Goal: Task Accomplishment & Management: Complete application form

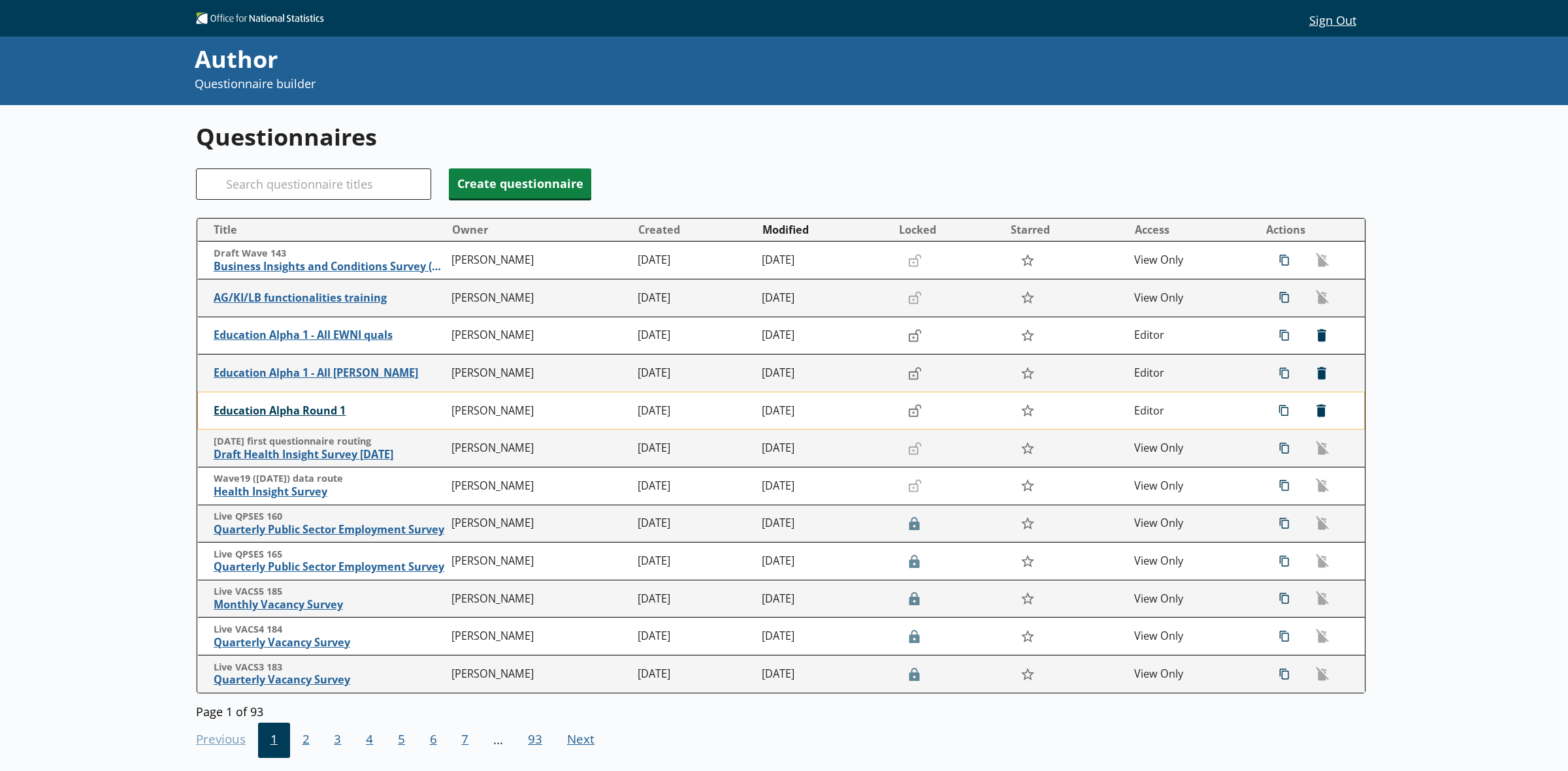
click at [294, 405] on span "Education Alpha Round 1" at bounding box center [329, 411] width 231 height 13
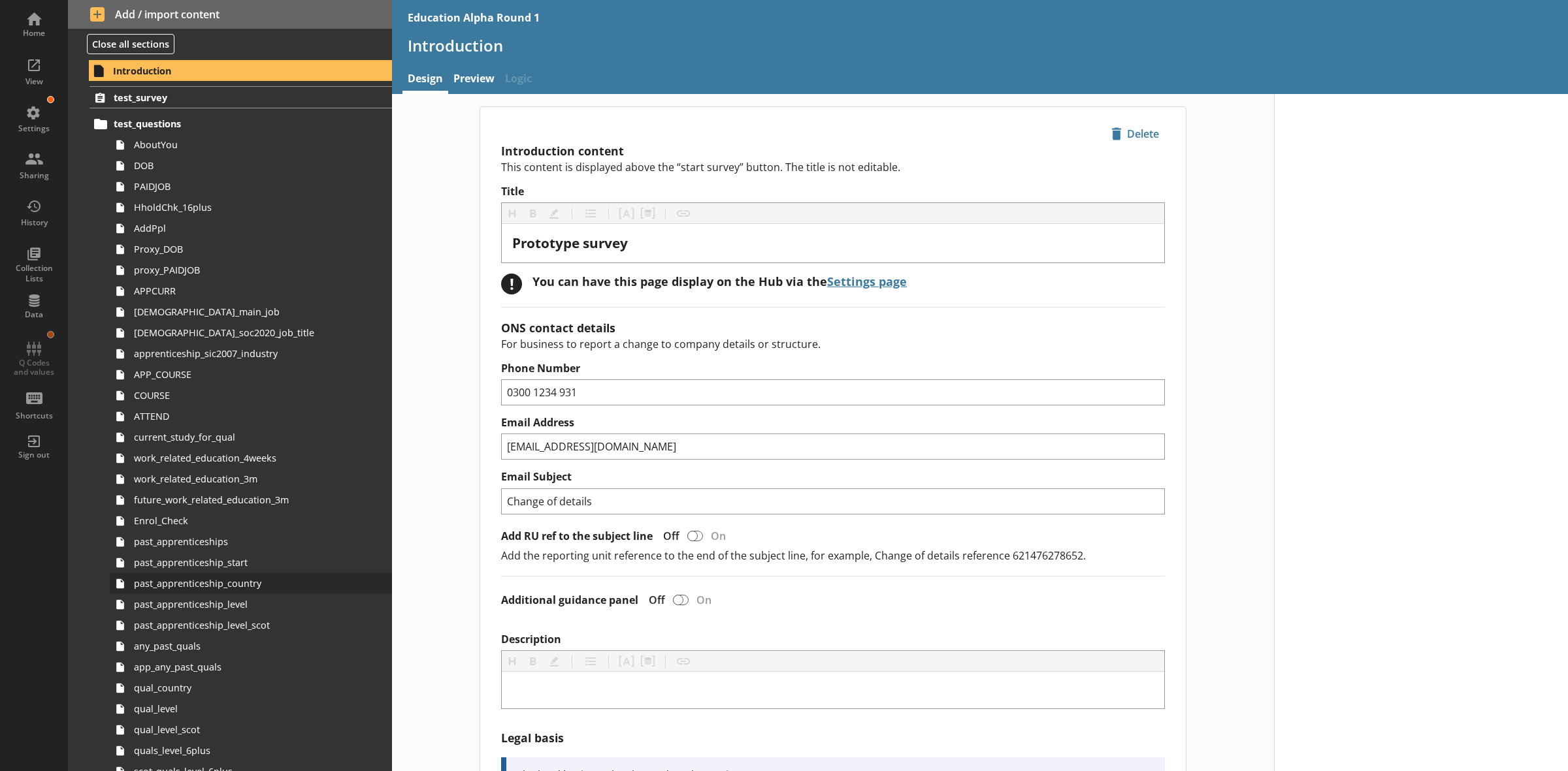
scroll to position [82, 0]
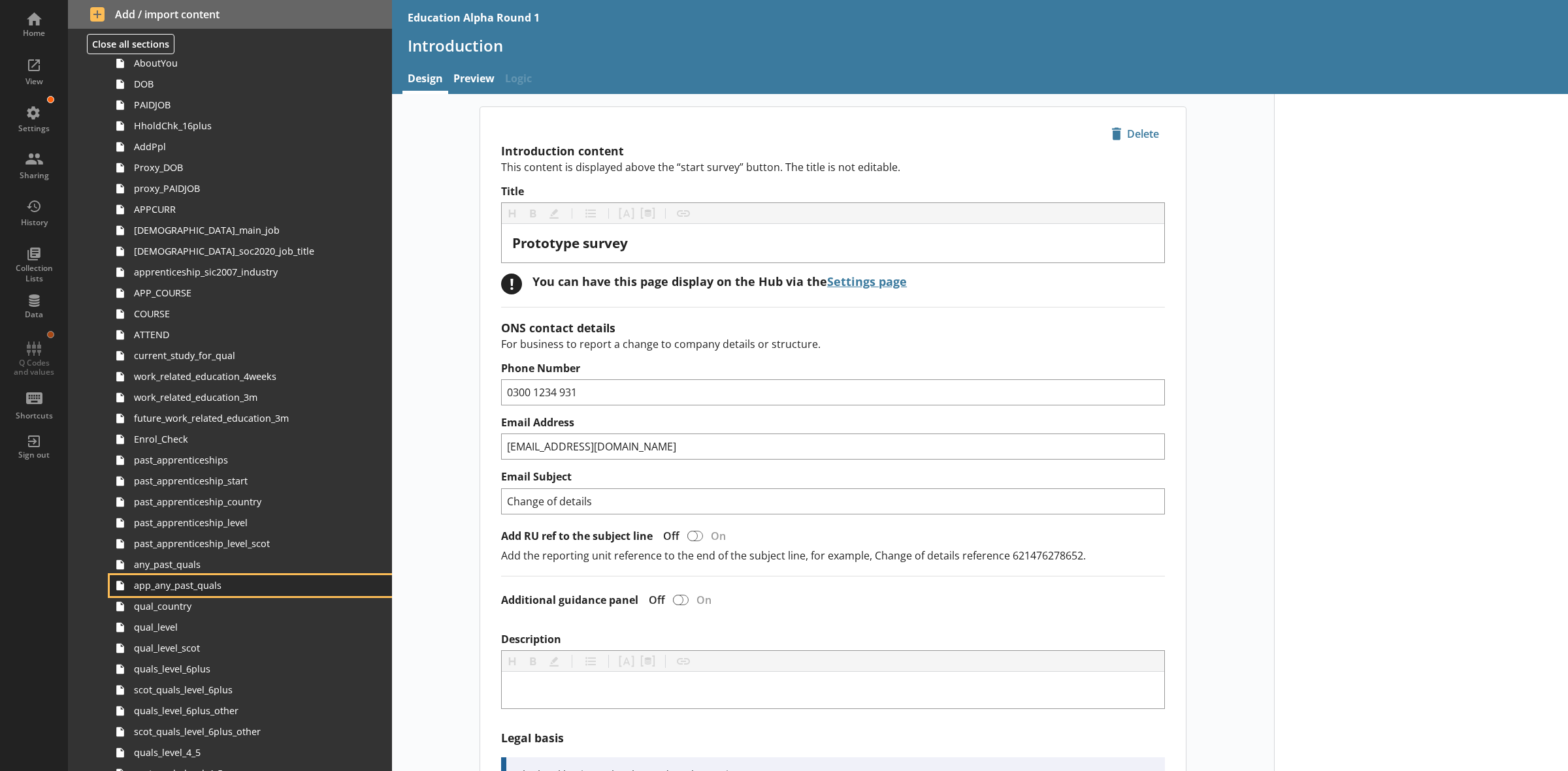
click at [242, 588] on span "app_any_past_quals" at bounding box center [236, 585] width 204 height 13
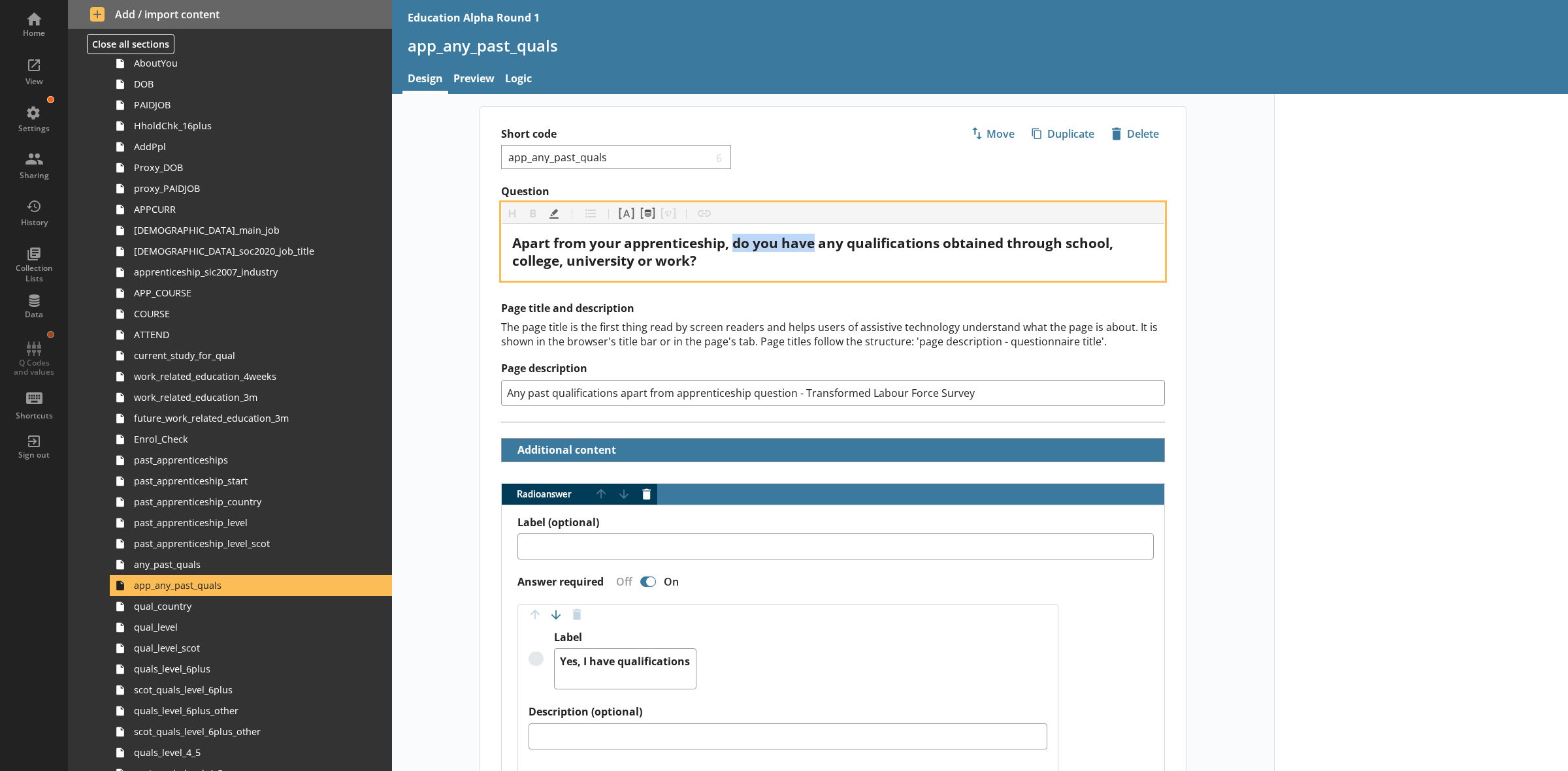
drag, startPoint x: 811, startPoint y: 239, endPoint x: 733, endPoint y: 247, distance: 78.4
click at [733, 247] on span "Apart from your apprenticeship, do you have any qualifications obtained through…" at bounding box center [814, 251] width 604 height 36
click at [760, 248] on span "Apart from your apprenticeship, haveyoucompleted any qualifications obtained th…" at bounding box center [812, 251] width 601 height 36
click at [795, 245] on span "Apart from your apprenticeship, have youcompleted any qualifications obtained t…" at bounding box center [814, 251] width 604 height 36
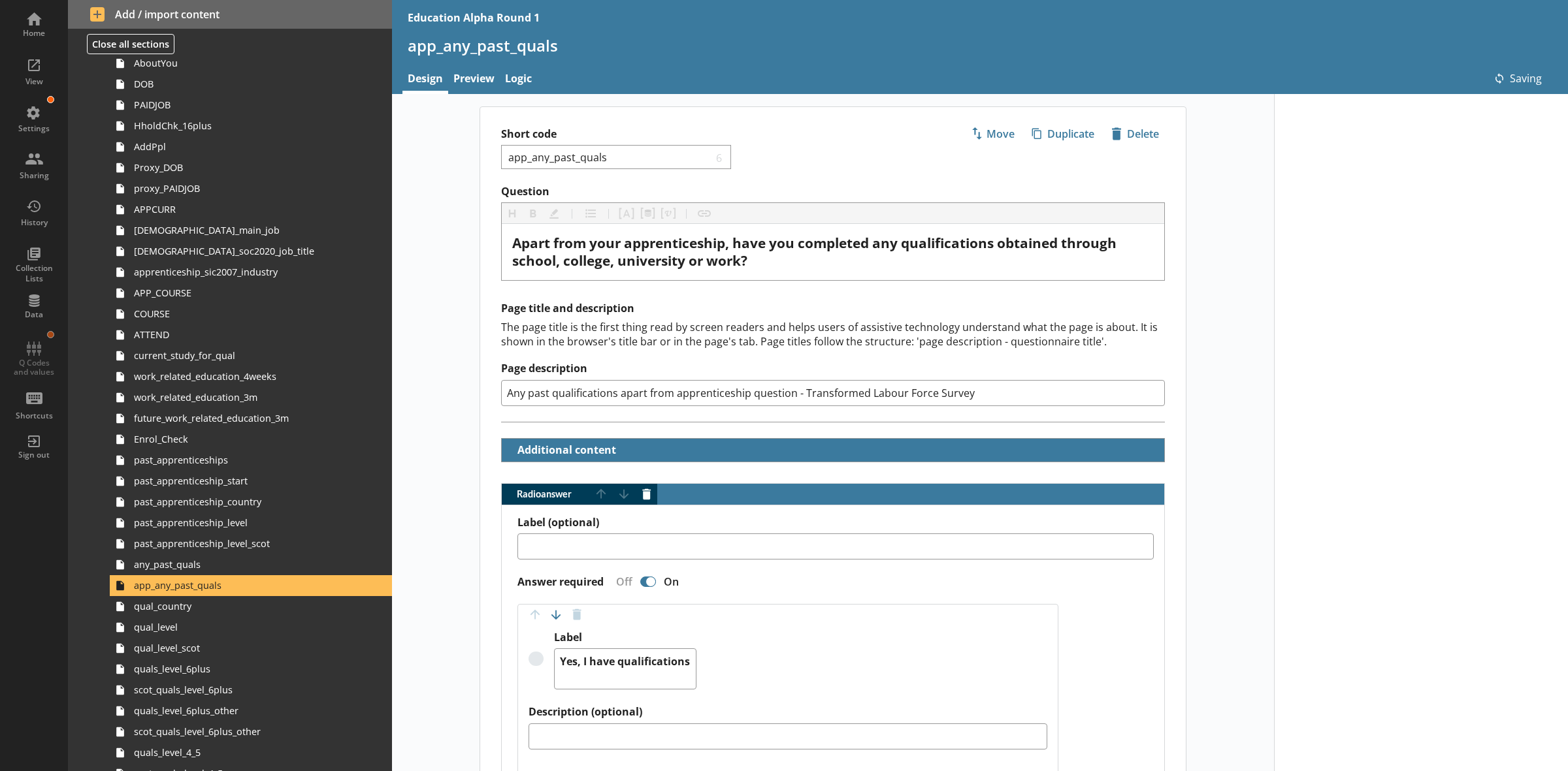
click at [1348, 345] on div at bounding box center [1420, 692] width 294 height 1196
click at [201, 562] on span "any_past_quals" at bounding box center [236, 564] width 204 height 13
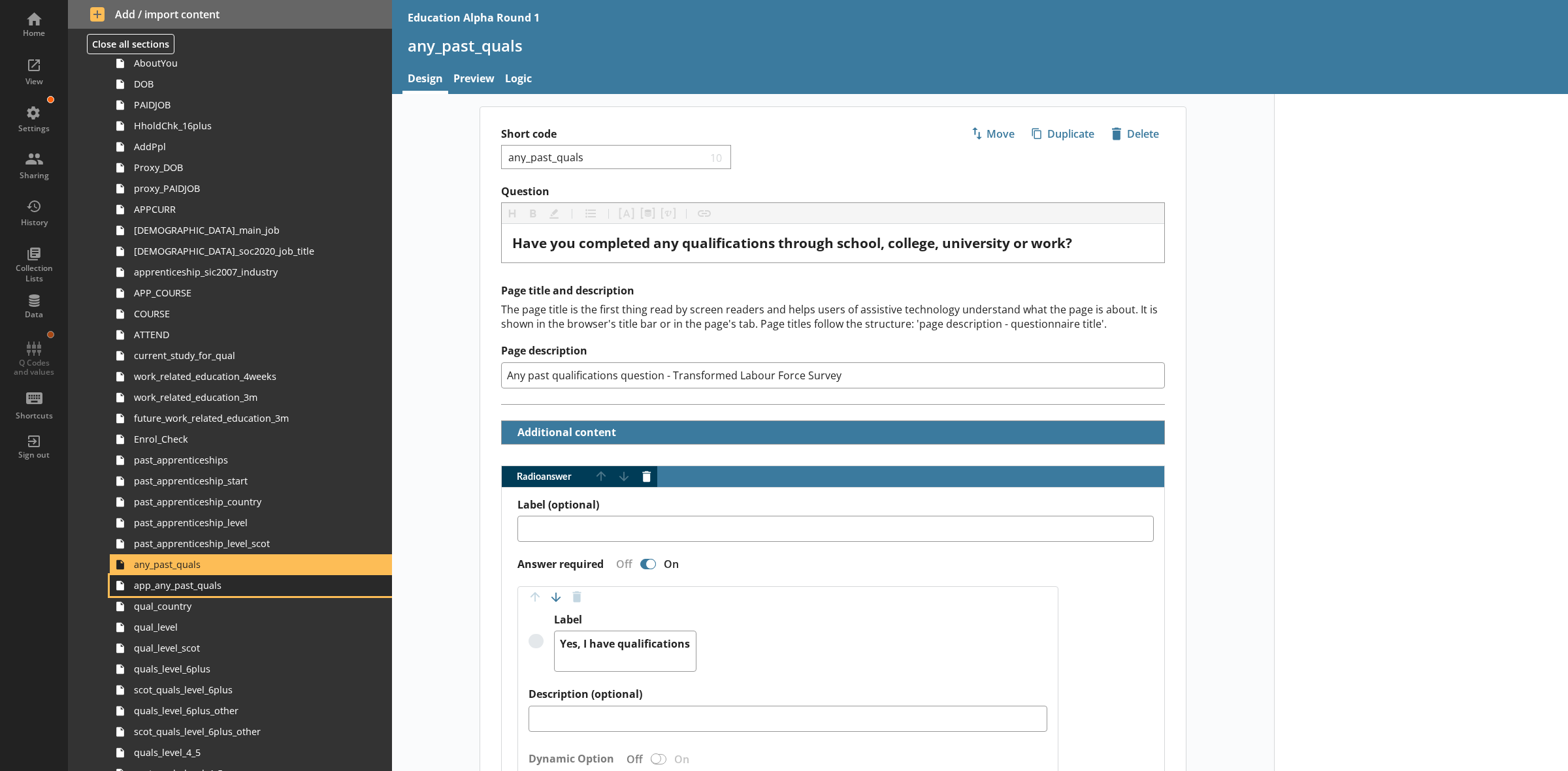
click at [201, 588] on span "app_any_past_quals" at bounding box center [236, 585] width 204 height 13
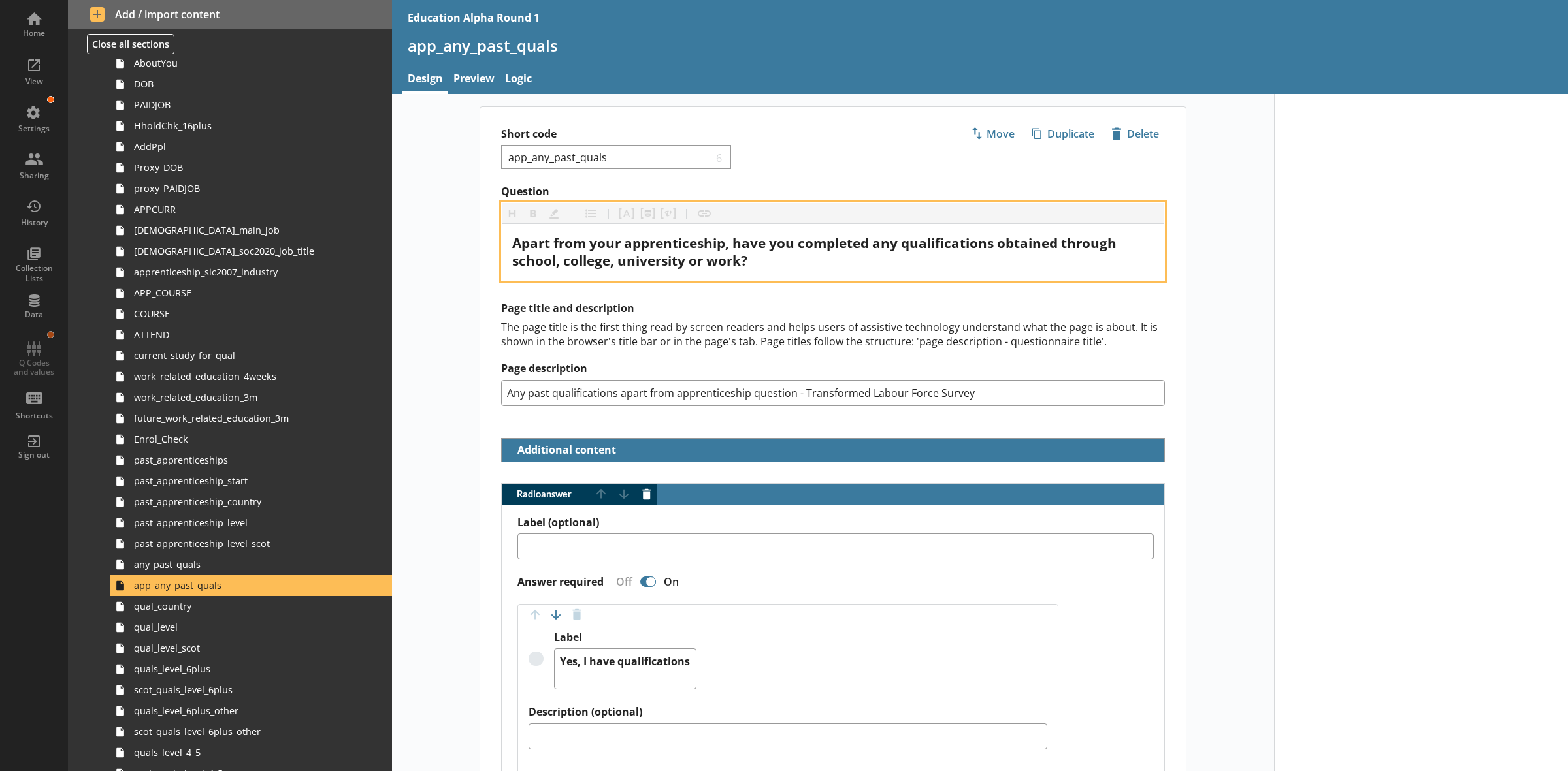
click at [1010, 243] on span "Apart from your apprenticeship, have you completed any qualifications obtained …" at bounding box center [816, 251] width 607 height 36
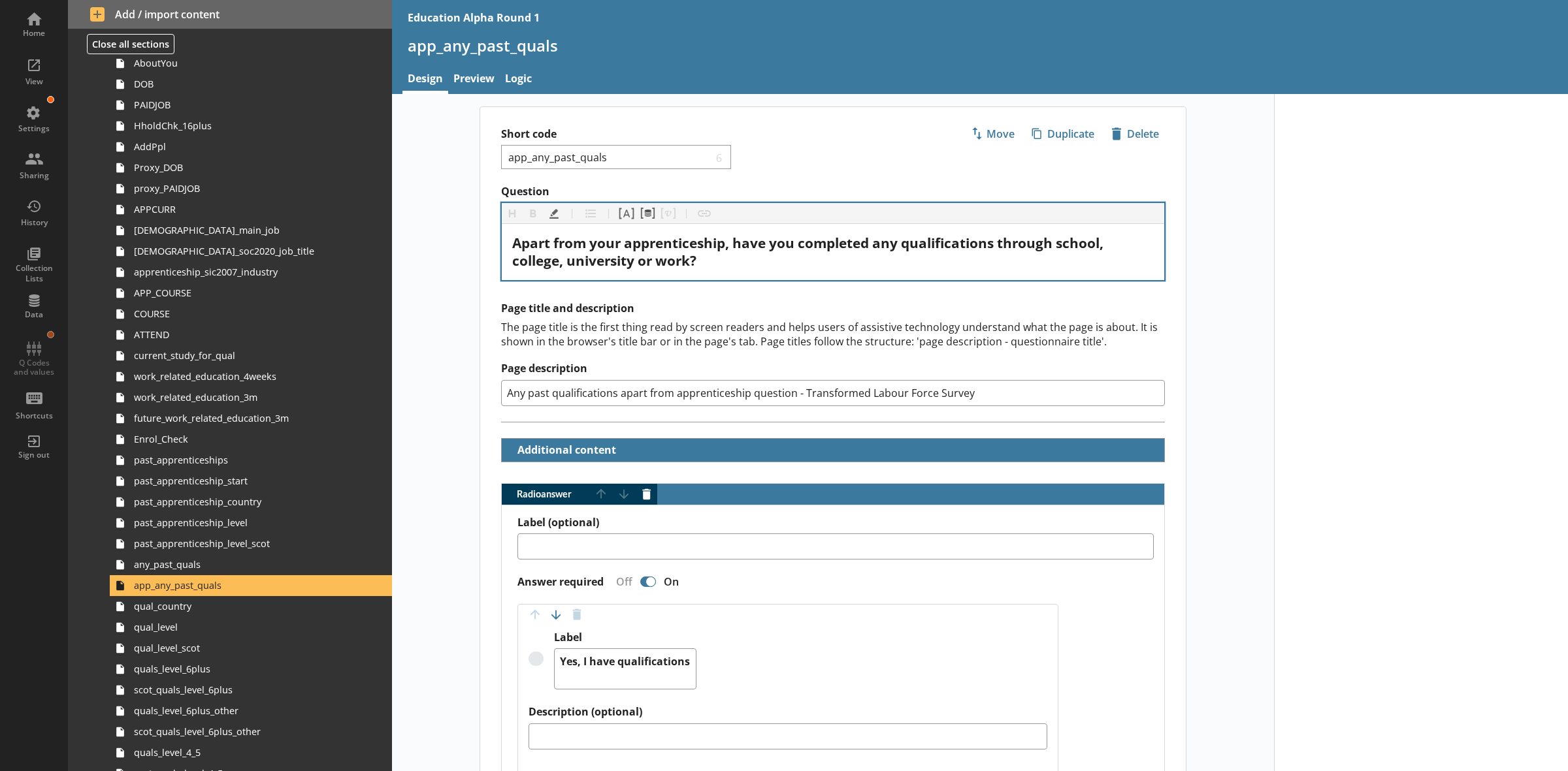
click at [480, 341] on div "Page title and description The page title is the first thing read by screen rea…" at bounding box center [833, 362] width 706 height 120
click at [229, 492] on link "past_apprenticeship_country" at bounding box center [251, 502] width 282 height 21
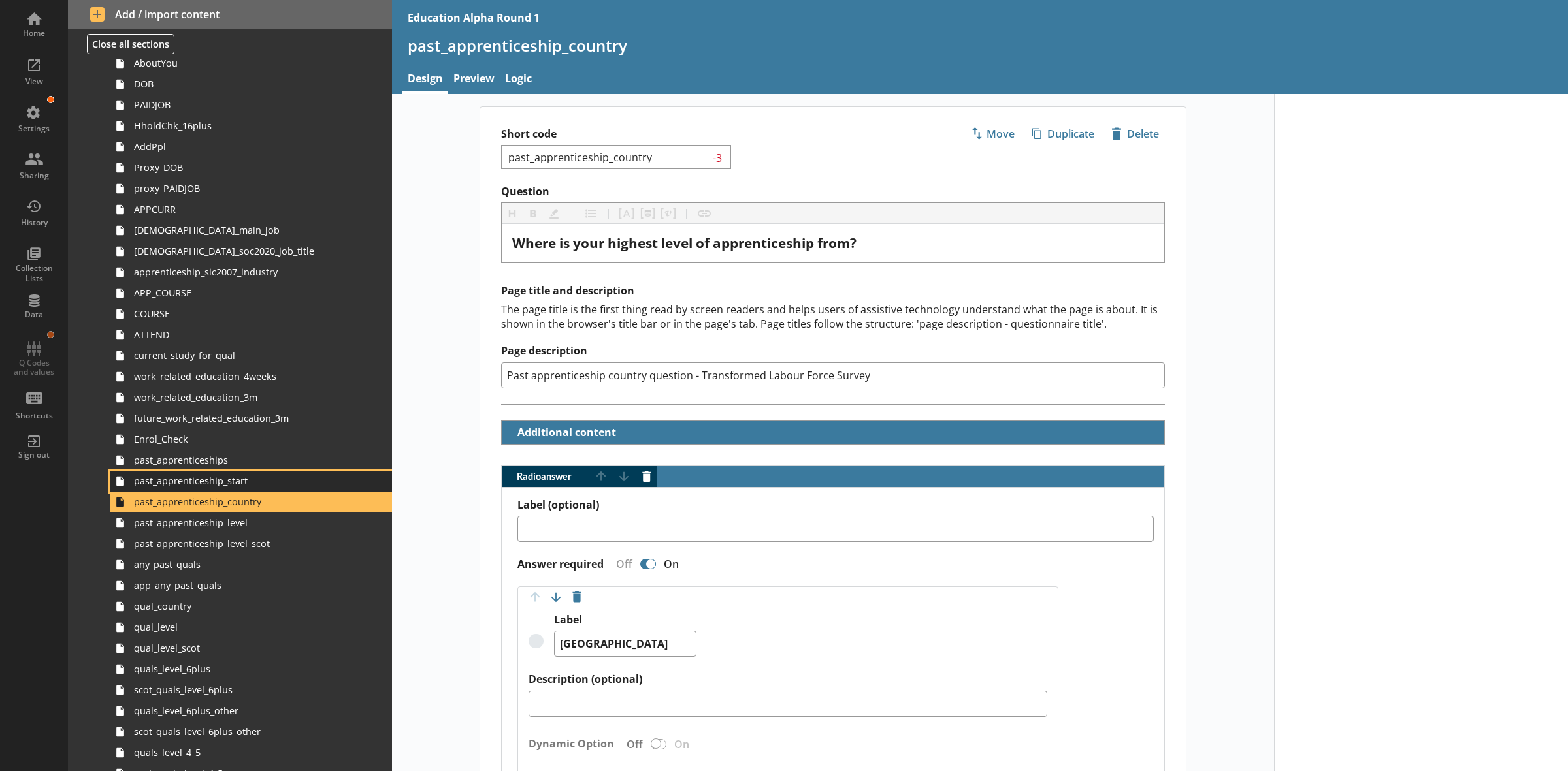
click at [230, 483] on span "past_apprenticeship_start" at bounding box center [236, 480] width 204 height 13
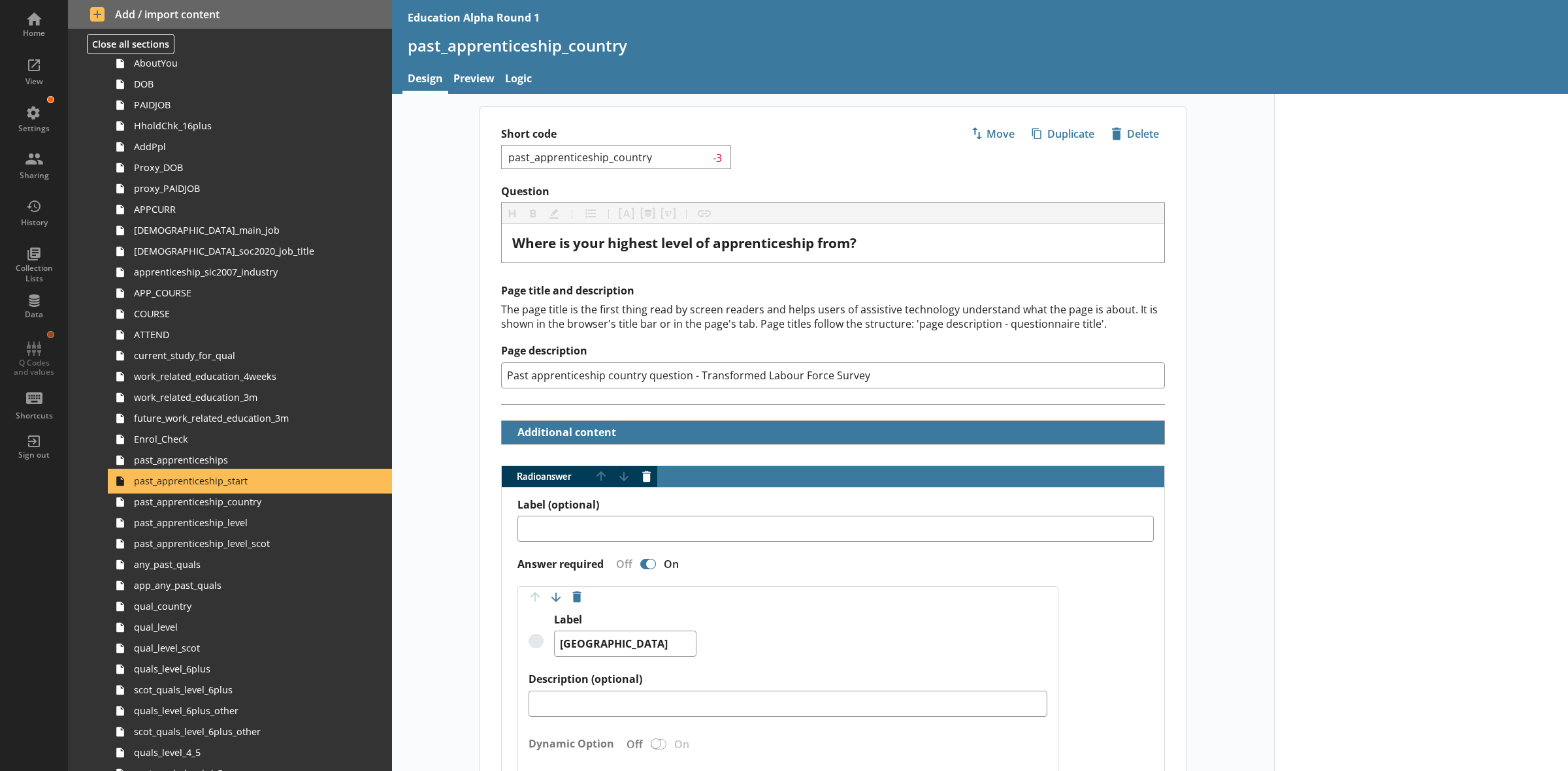
type textarea "x"
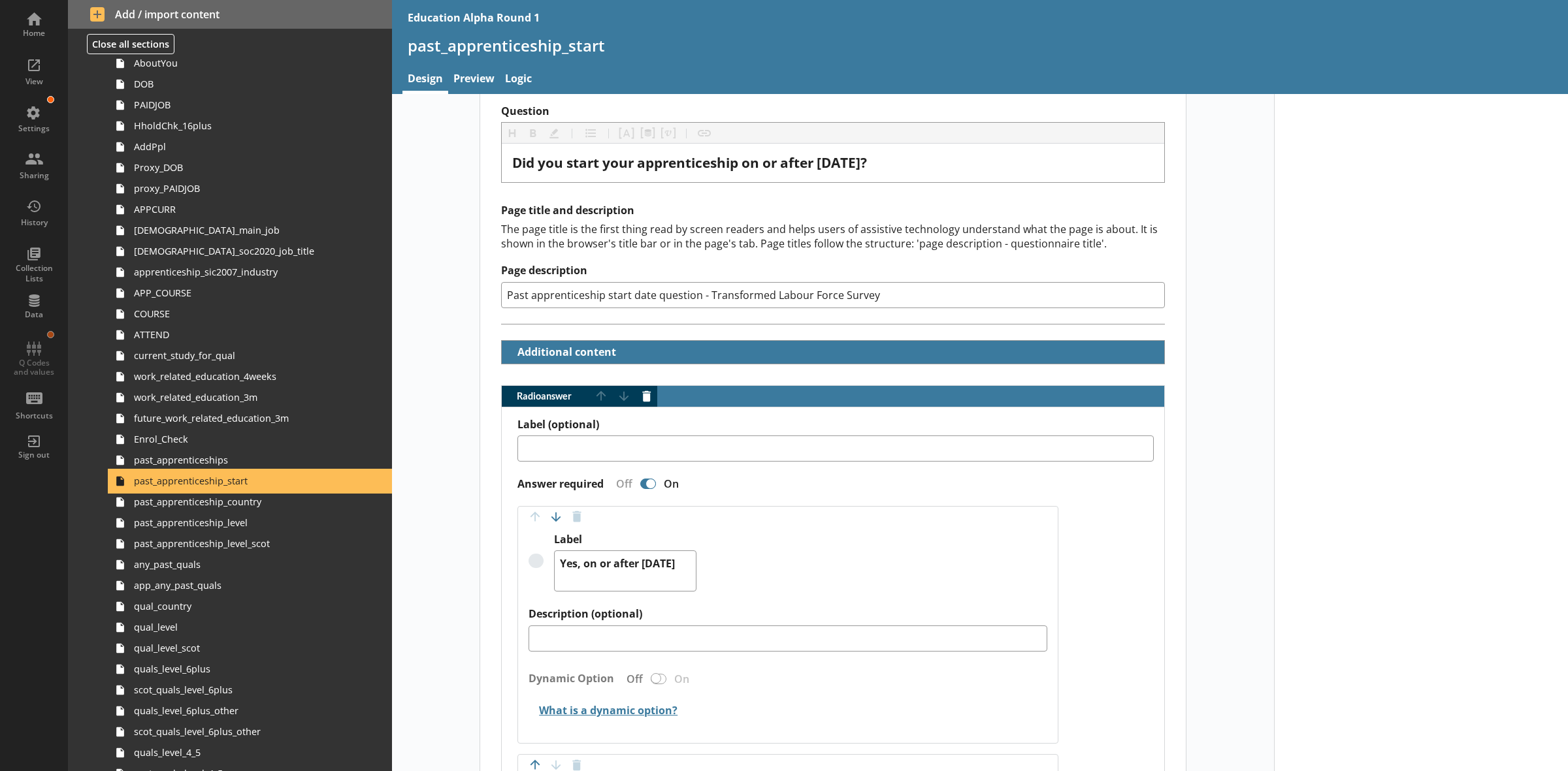
scroll to position [245, 0]
